Goal: Understand process/instructions: Learn about a topic

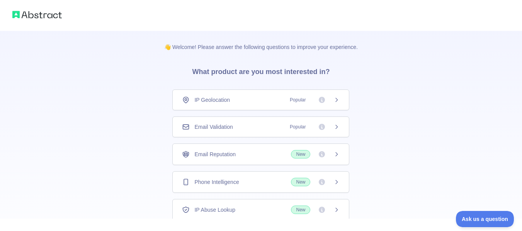
click at [238, 124] on div "Email Validation Popular" at bounding box center [261, 127] width 158 height 8
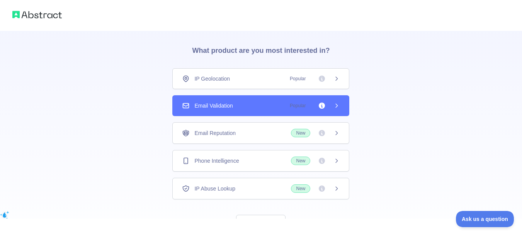
scroll to position [39, 0]
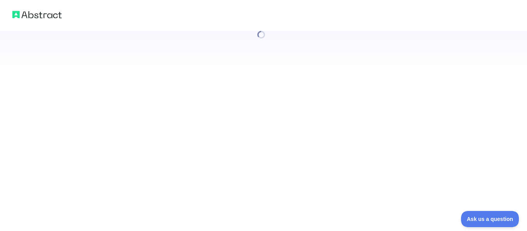
click at [336, 82] on div at bounding box center [263, 115] width 527 height 231
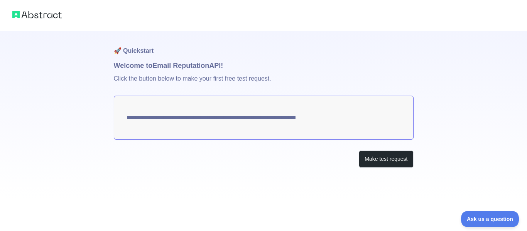
click at [226, 120] on textarea "**********" at bounding box center [264, 118] width 300 height 44
click at [140, 120] on textarea "**********" at bounding box center [264, 118] width 300 height 44
click at [379, 158] on button "Make test request" at bounding box center [386, 159] width 54 height 17
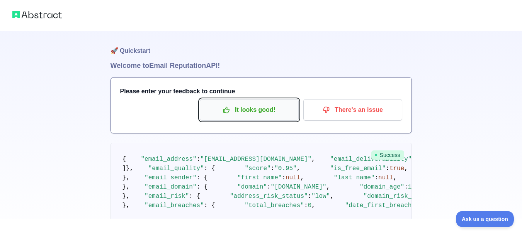
click at [260, 113] on p "It looks good!" at bounding box center [248, 109] width 87 height 13
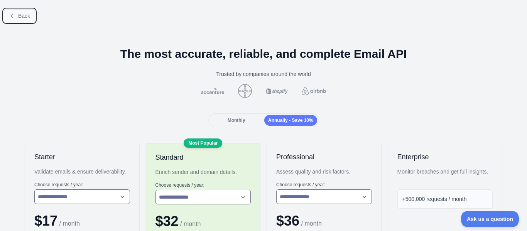
click at [17, 19] on button "Back" at bounding box center [19, 15] width 31 height 13
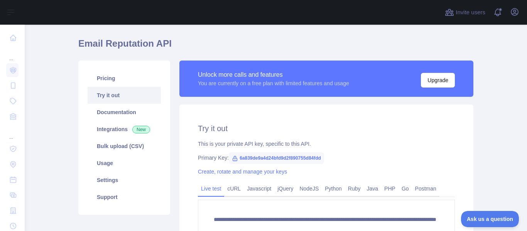
scroll to position [77, 0]
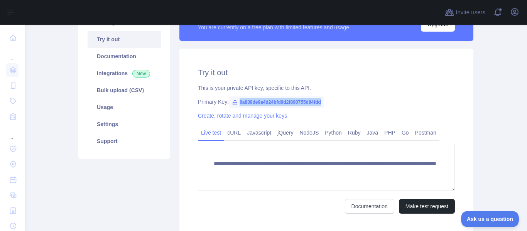
drag, startPoint x: 236, startPoint y: 102, endPoint x: 320, endPoint y: 102, distance: 83.4
click at [320, 102] on span "6a839de9a4d24bfd9d2f890755d84fdd" at bounding box center [276, 103] width 95 height 12
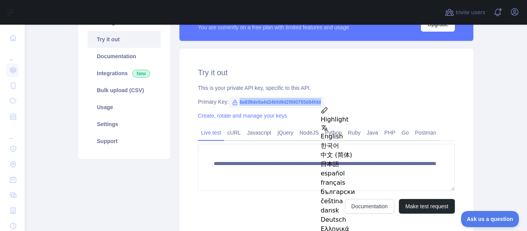
copy span "6a839de9a4d24bfd9d2f890755d84fdd"
